Goal: Information Seeking & Learning: Learn about a topic

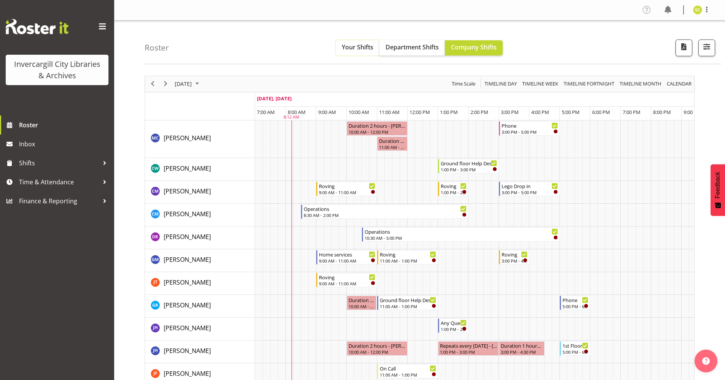
click at [352, 44] on span "Your Shifts" at bounding box center [358, 47] width 32 height 8
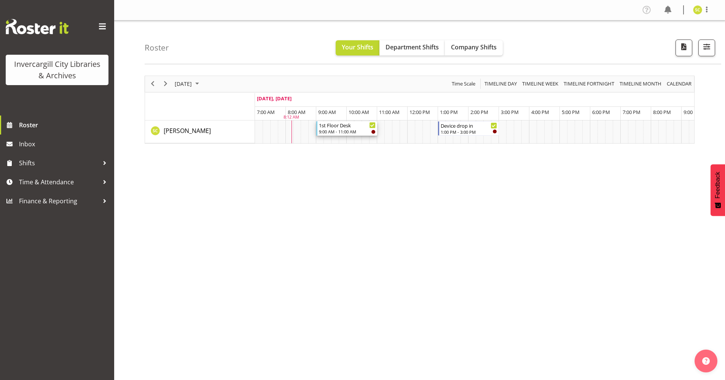
click at [345, 126] on div "1st Floor Desk" at bounding box center [347, 125] width 57 height 8
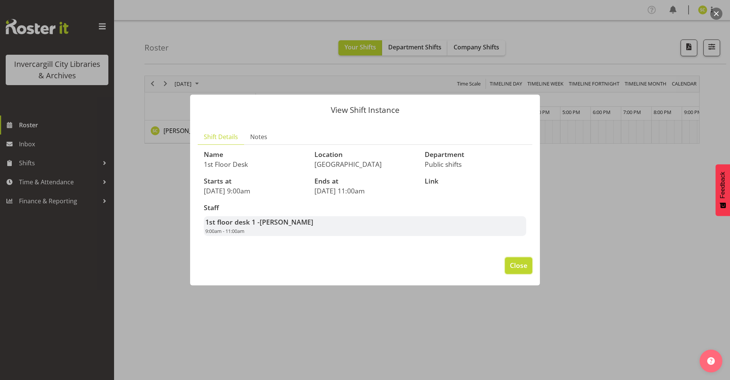
click at [512, 265] on span "Close" at bounding box center [518, 266] width 17 height 10
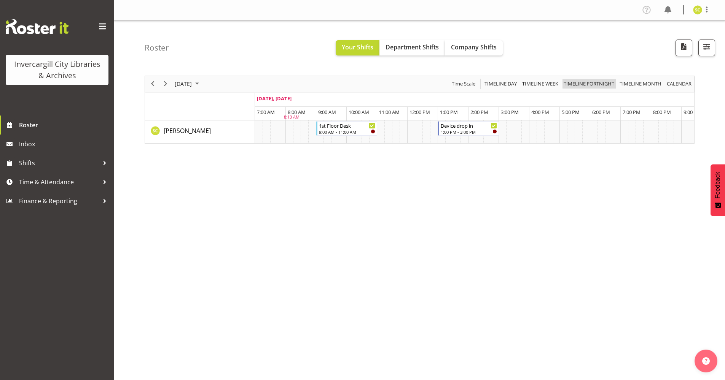
click at [610, 81] on span "Timeline Fortnight" at bounding box center [589, 84] width 52 height 10
click at [710, 49] on span "button" at bounding box center [706, 47] width 10 height 10
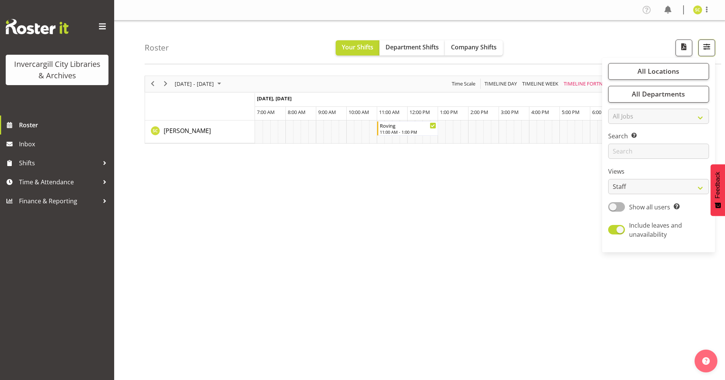
click at [705, 47] on span "button" at bounding box center [706, 47] width 10 height 10
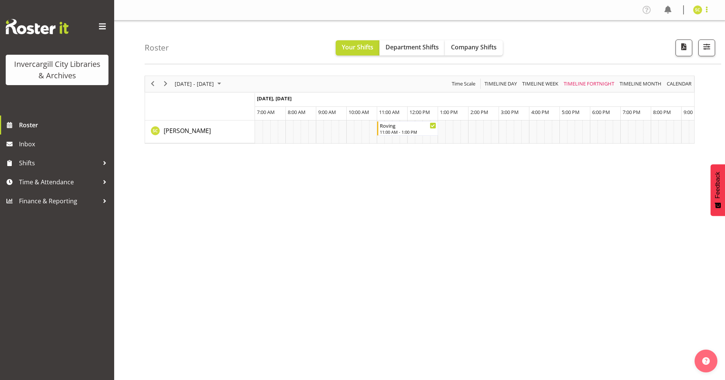
click at [708, 7] on span at bounding box center [706, 9] width 9 height 9
click at [100, 162] on div at bounding box center [104, 162] width 11 height 11
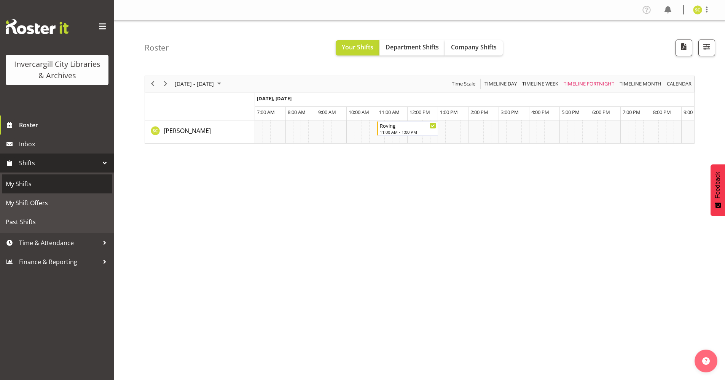
click at [92, 183] on span "My Shifts" at bounding box center [57, 183] width 103 height 11
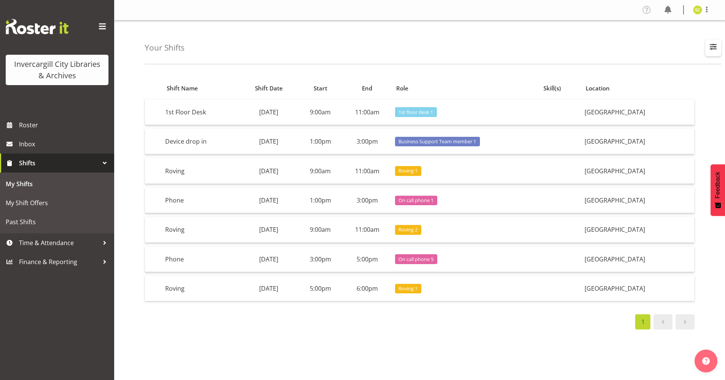
click at [709, 46] on span "button" at bounding box center [713, 47] width 10 height 10
click at [686, 98] on span "Month" at bounding box center [680, 99] width 19 height 9
click at [563, 52] on div "Your Shifts All Locations Bluff Library Invercargill Library Day Week Month All…" at bounding box center [433, 43] width 576 height 44
click at [92, 126] on span "Roster" at bounding box center [64, 124] width 91 height 11
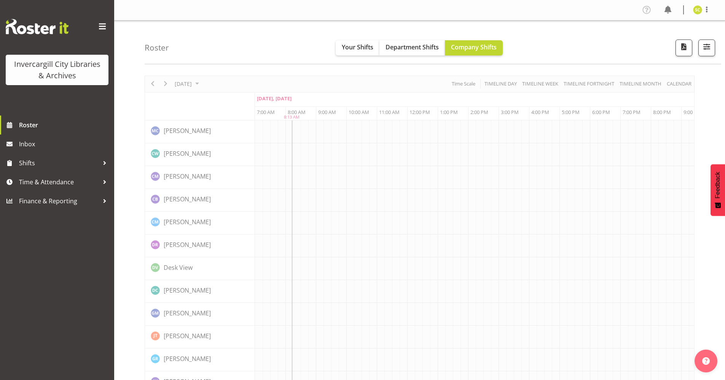
click at [104, 27] on span at bounding box center [102, 27] width 12 height 12
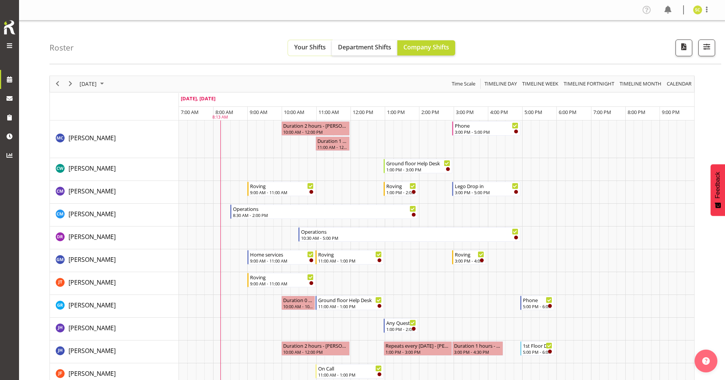
click at [320, 50] on span "Your Shifts" at bounding box center [310, 47] width 32 height 8
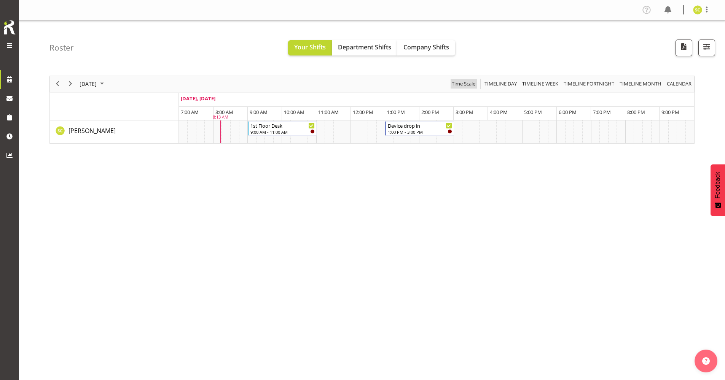
click at [466, 84] on span "Time Scale" at bounding box center [463, 84] width 25 height 10
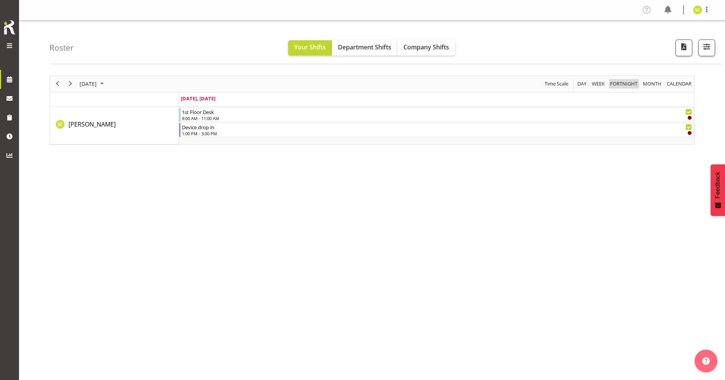
click at [629, 83] on span "Fortnight" at bounding box center [623, 84] width 29 height 10
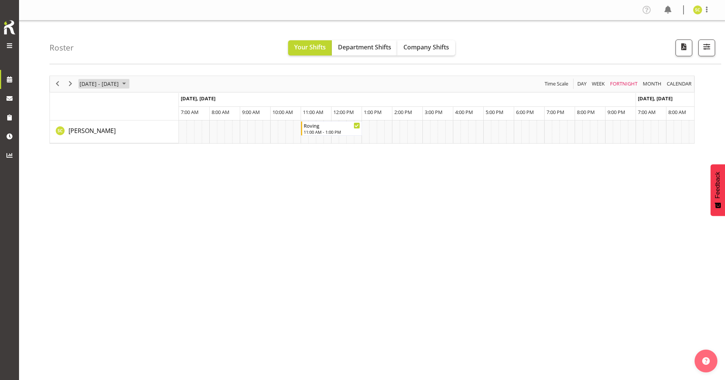
click at [129, 83] on span "September 2025" at bounding box center [123, 84] width 9 height 10
click at [163, 77] on div "September 15 - 28, 2025 Today Day Week Fortnight Month calendar Month Agenda Ti…" at bounding box center [372, 84] width 644 height 16
click at [672, 81] on span "calendar" at bounding box center [679, 84] width 26 height 10
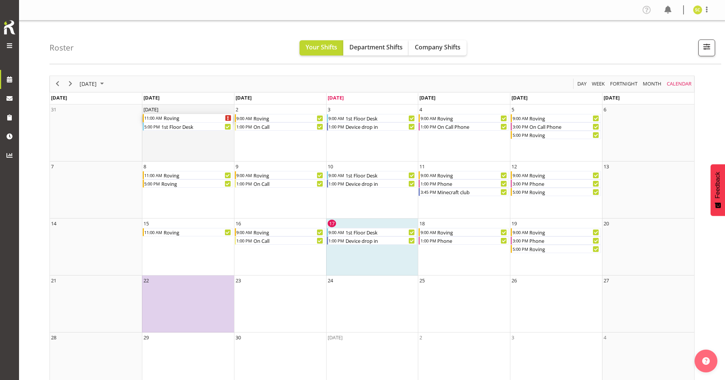
click at [226, 118] on div "Roving Begin From Monday, September 1, 2025 at 11:00:00 AM GMT+12:00 Ends At Mo…" at bounding box center [228, 118] width 6 height 6
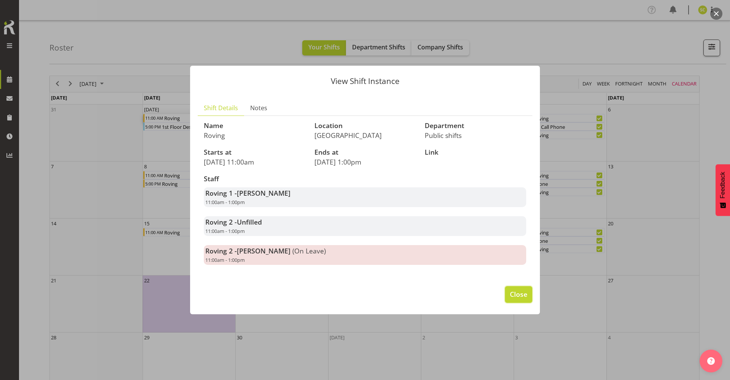
click at [511, 296] on span "Close" at bounding box center [518, 294] width 17 height 10
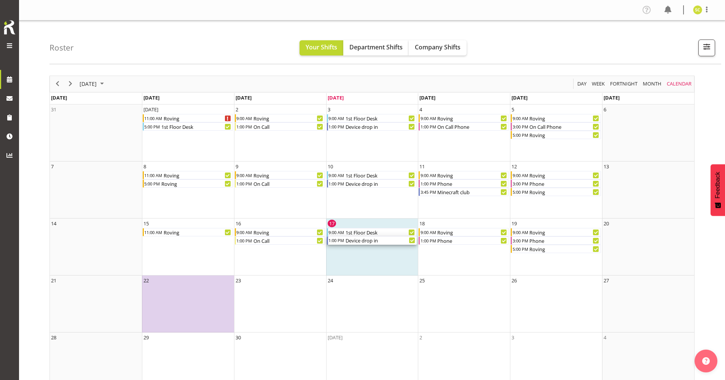
click at [372, 243] on div "Device drop in" at bounding box center [381, 241] width 72 height 8
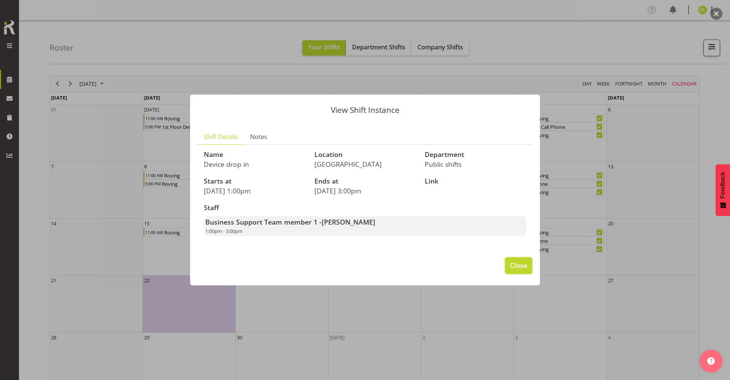
click at [520, 265] on span "Close" at bounding box center [518, 266] width 17 height 10
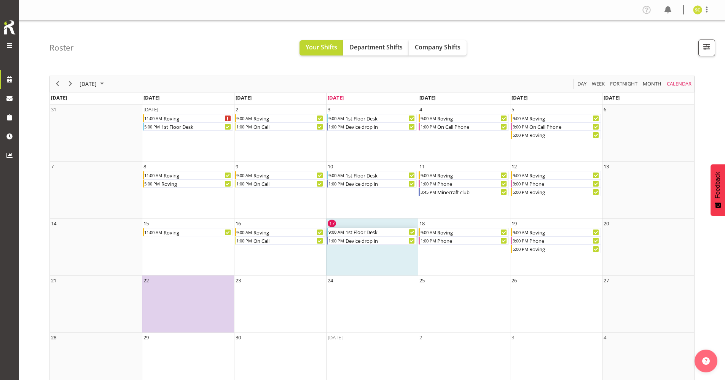
click at [362, 232] on div "1st Floor Desk" at bounding box center [381, 232] width 72 height 8
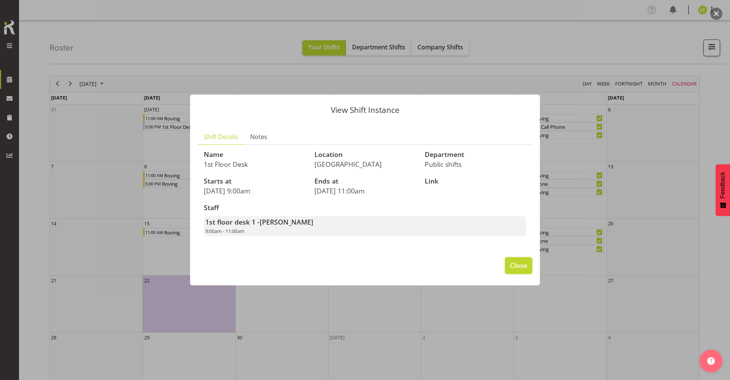
click at [514, 271] on button "Close" at bounding box center [518, 266] width 27 height 17
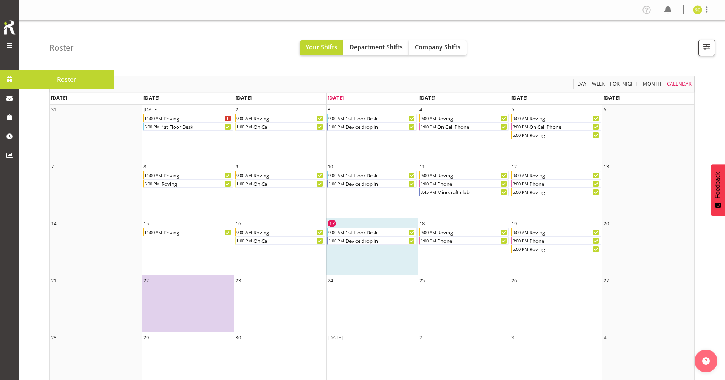
click at [38, 81] on span "Roster" at bounding box center [66, 79] width 87 height 11
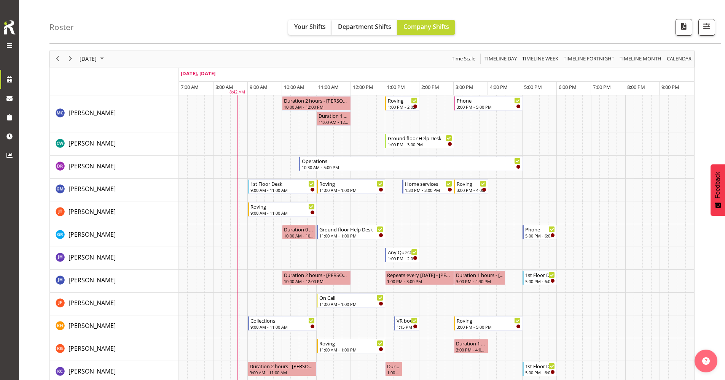
scroll to position [38, 0]
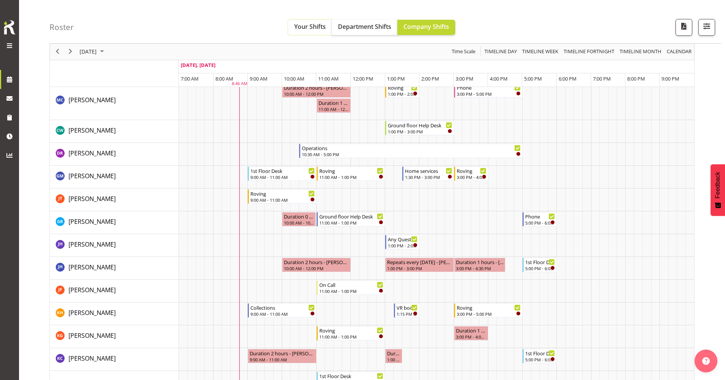
click at [298, 30] on span "Your Shifts" at bounding box center [310, 26] width 32 height 8
